Goal: Task Accomplishment & Management: Manage account settings

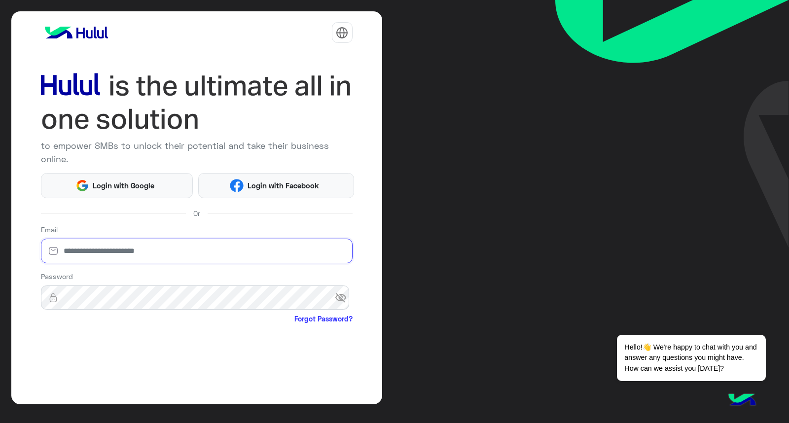
drag, startPoint x: 94, startPoint y: 243, endPoint x: 111, endPoint y: 261, distance: 24.4
click at [94, 244] on input "email" at bounding box center [197, 251] width 312 height 25
type input "**********"
click at [155, 233] on div "**********" at bounding box center [197, 245] width 312 height 43
